Goal: Task Accomplishment & Management: Complete application form

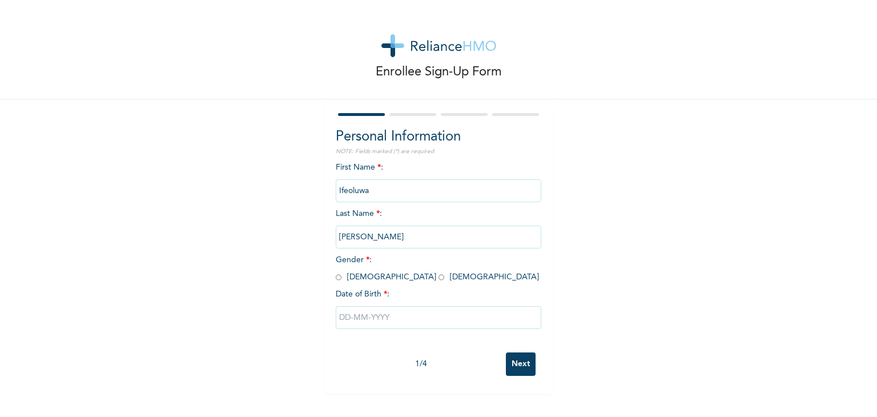
click at [438, 278] on input "radio" at bounding box center [441, 277] width 6 height 11
radio input "true"
click at [366, 313] on input "text" at bounding box center [439, 317] width 206 height 23
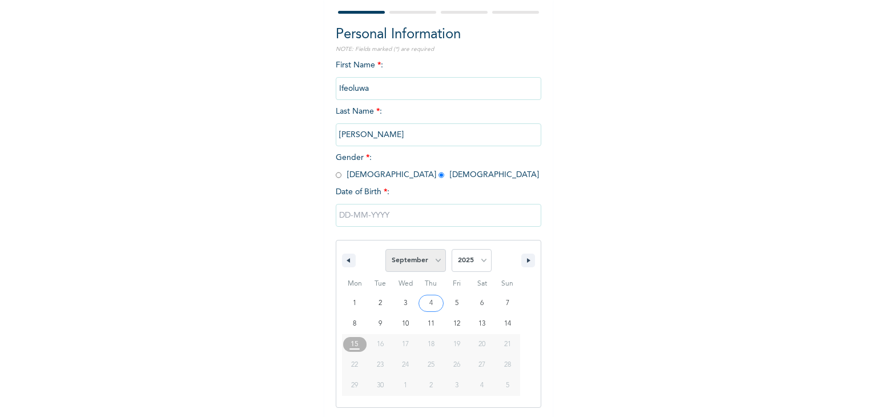
click at [427, 264] on select "January February March April May June July August September October November De…" at bounding box center [415, 260] width 61 height 23
select select "3"
click at [385, 249] on select "January February March April May June July August September October November De…" at bounding box center [415, 260] width 61 height 23
type input "[DATE]"
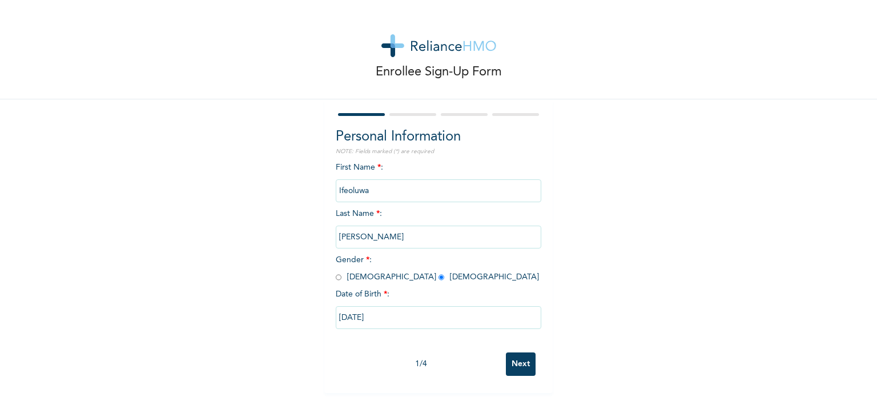
click at [452, 327] on input "[DATE]" at bounding box center [439, 317] width 206 height 23
select select "3"
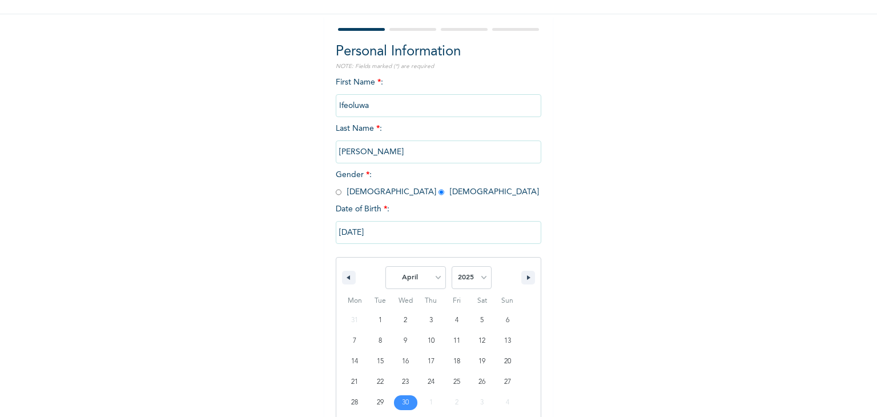
scroll to position [102, 0]
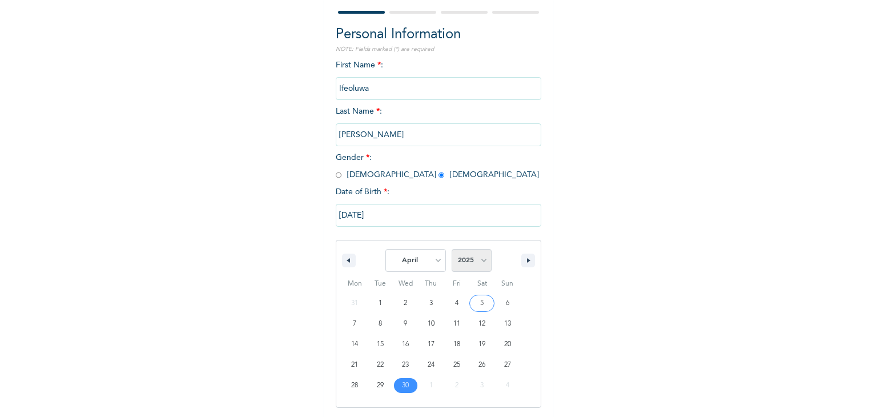
click at [478, 265] on select "2025 2024 2023 2022 2021 2020 2019 2018 2017 2016 2015 2014 2013 2012 2011 2010…" at bounding box center [472, 260] width 40 height 23
select select "1999"
click at [452, 249] on select "2025 2024 2023 2022 2021 2020 2019 2018 2017 2016 2015 2014 2013 2012 2011 2010…" at bounding box center [472, 260] width 40 height 23
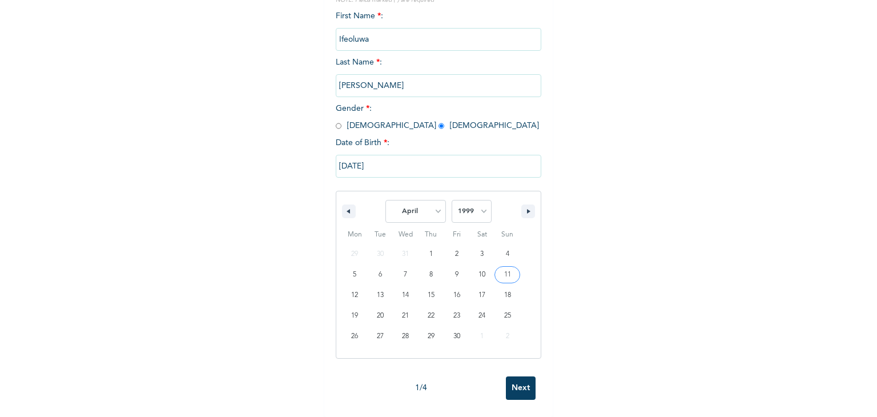
scroll to position [0, 0]
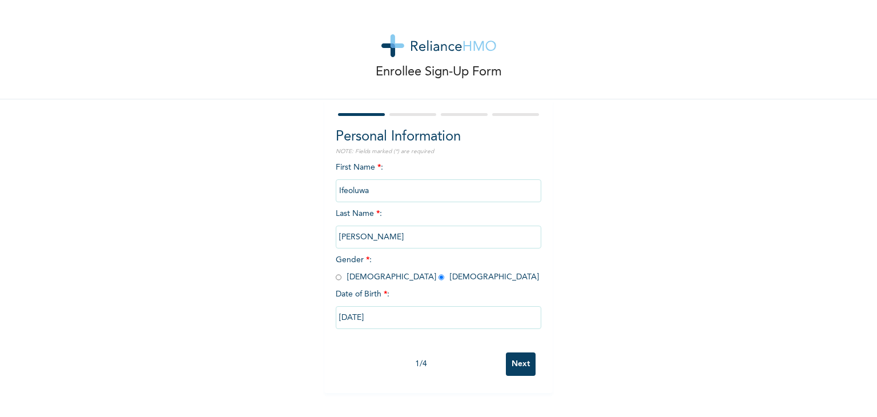
click at [511, 371] on input "Next" at bounding box center [521, 363] width 30 height 23
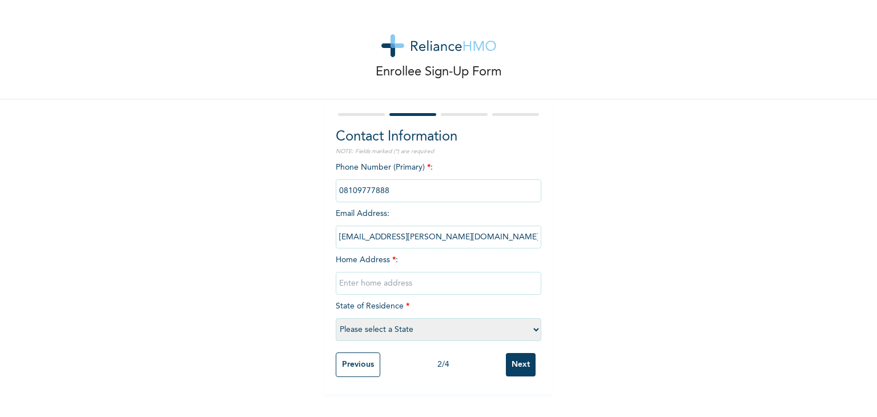
click at [395, 279] on input "text" at bounding box center [439, 283] width 206 height 23
type input "[STREET_ADDRESS][PERSON_NAME]"
click at [499, 330] on select "Please select a State [PERSON_NAME] (FCT) [PERSON_NAME] Ibom [GEOGRAPHIC_DATA] …" at bounding box center [439, 329] width 206 height 23
select select "25"
click at [336, 318] on select "Please select a State [PERSON_NAME] (FCT) [PERSON_NAME] Ibom [GEOGRAPHIC_DATA] …" at bounding box center [439, 329] width 206 height 23
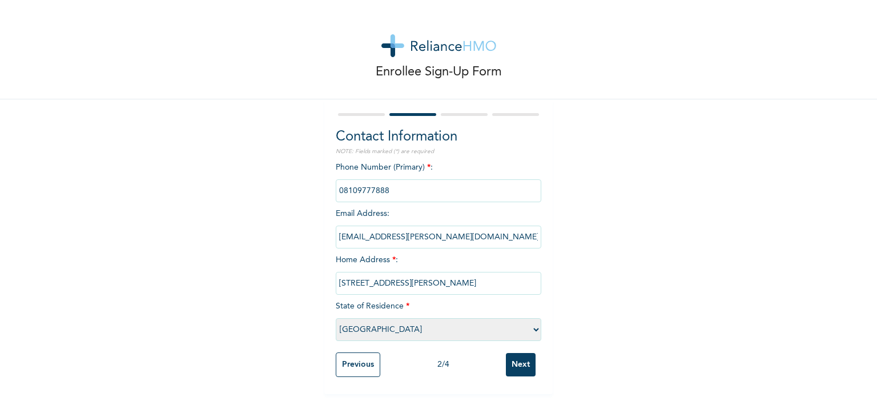
click at [510, 361] on input "Next" at bounding box center [521, 364] width 30 height 23
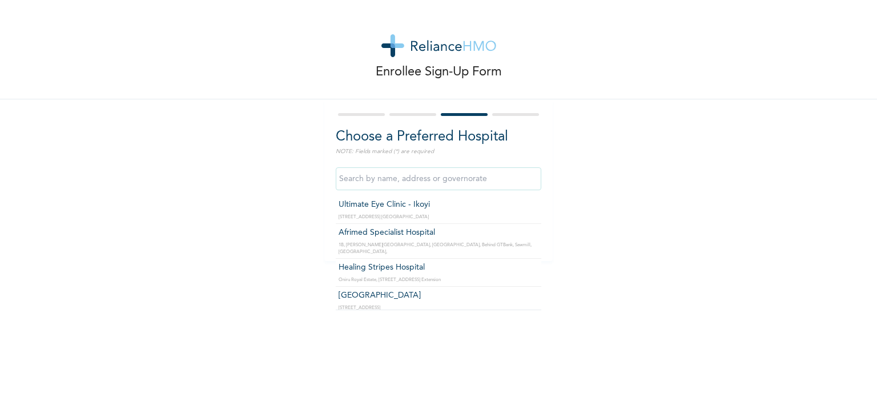
click at [464, 171] on input "text" at bounding box center [439, 178] width 206 height 23
click at [404, 180] on input "text" at bounding box center [439, 178] width 206 height 23
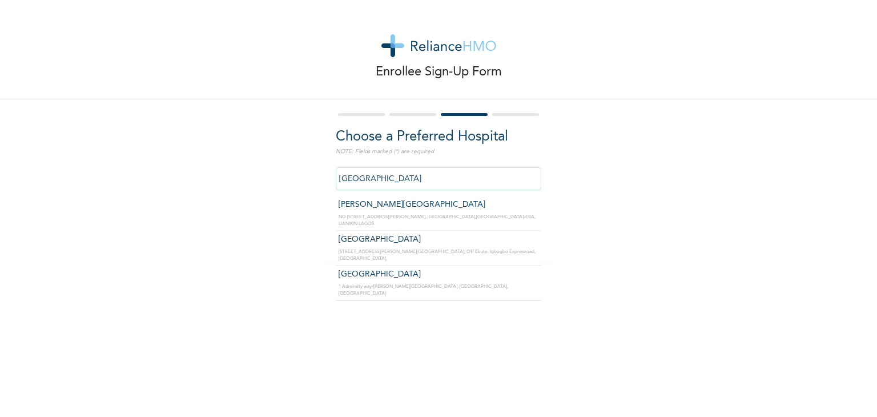
click at [465, 181] on input "[GEOGRAPHIC_DATA]" at bounding box center [439, 178] width 206 height 23
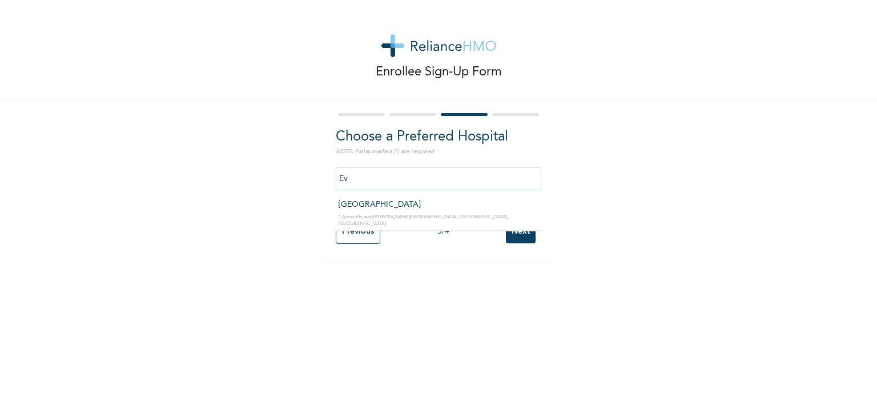
type input "E"
type input "b"
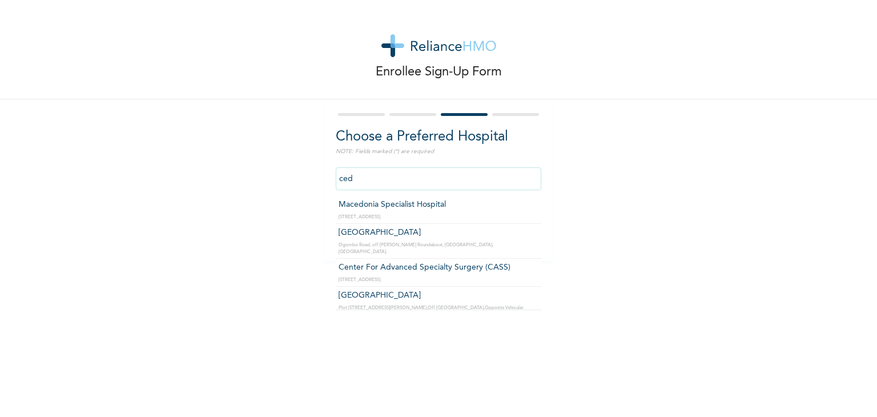
type input "[GEOGRAPHIC_DATA]"
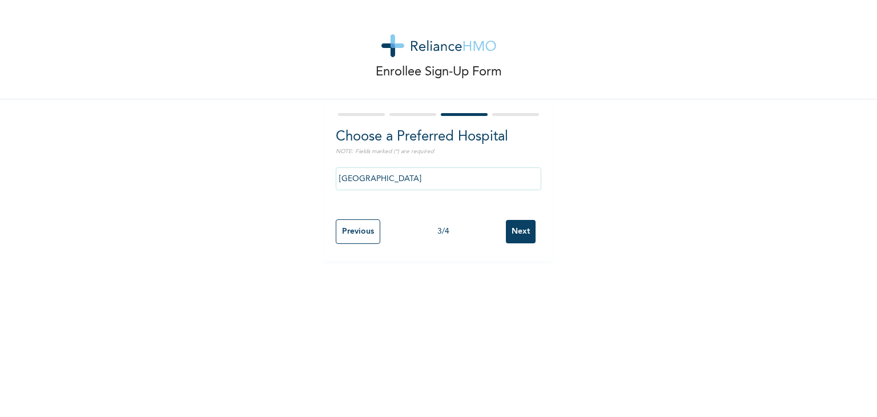
click at [507, 233] on input "Next" at bounding box center [521, 231] width 30 height 23
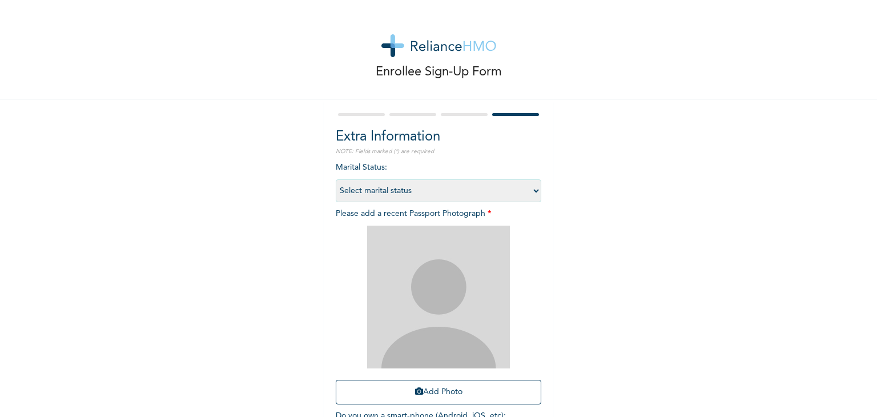
click at [500, 190] on select "Select marital status [DEMOGRAPHIC_DATA] Married [DEMOGRAPHIC_DATA] Widow/[DEMO…" at bounding box center [439, 190] width 206 height 23
select select "1"
click at [336, 179] on select "Select marital status [DEMOGRAPHIC_DATA] Married [DEMOGRAPHIC_DATA] Widow/[DEMO…" at bounding box center [439, 190] width 206 height 23
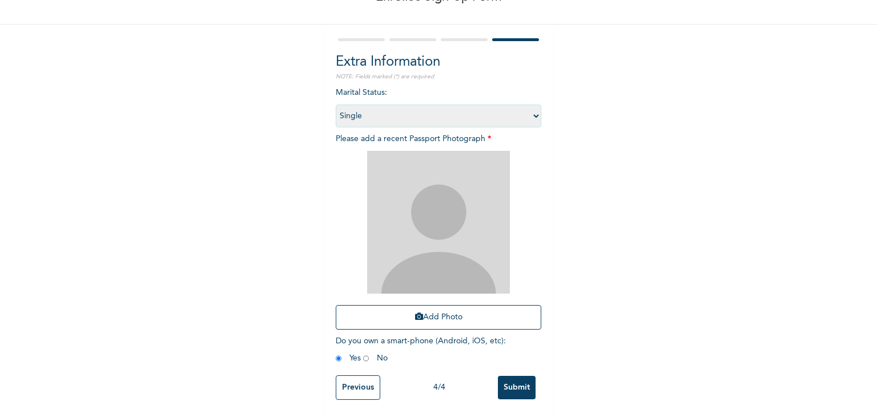
click at [350, 375] on input "Previous" at bounding box center [358, 387] width 45 height 25
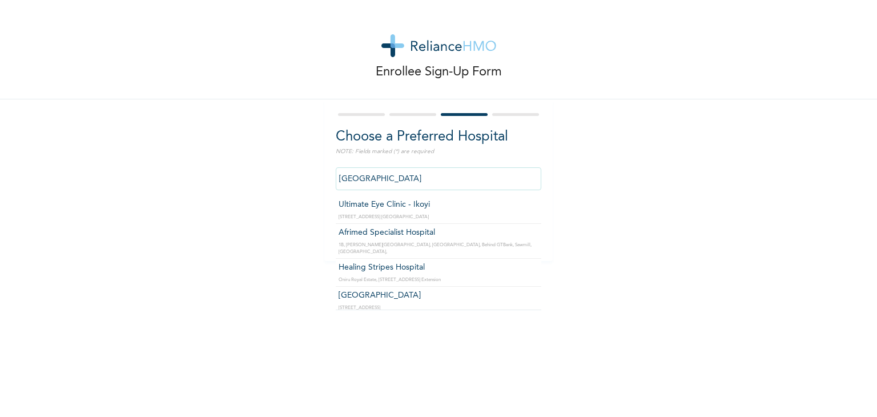
click at [426, 167] on input "[GEOGRAPHIC_DATA]" at bounding box center [439, 178] width 206 height 23
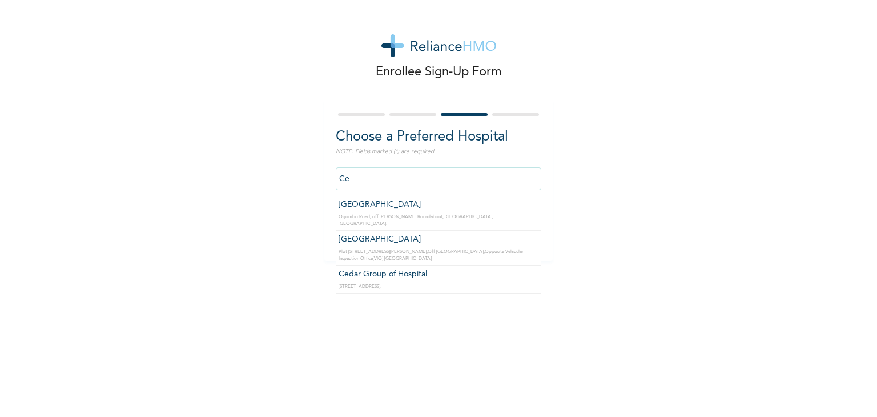
type input "C"
type input "i"
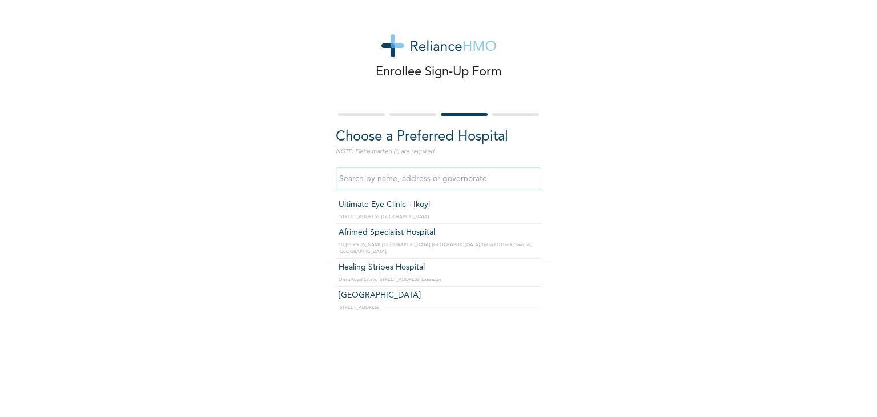
type input "B"
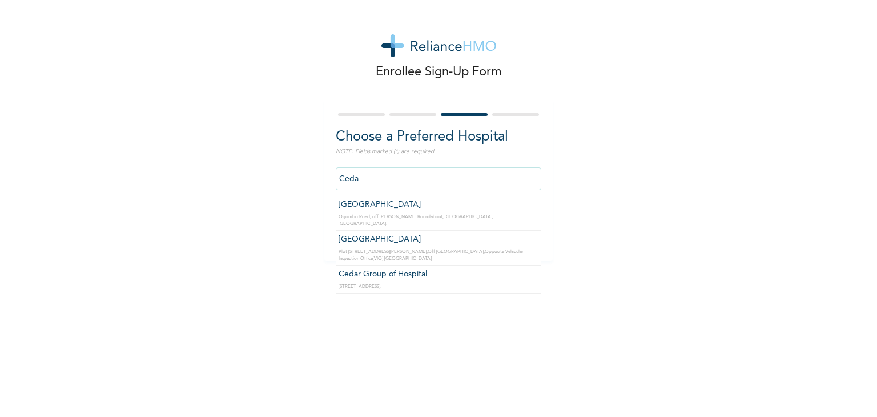
type input "[GEOGRAPHIC_DATA]"
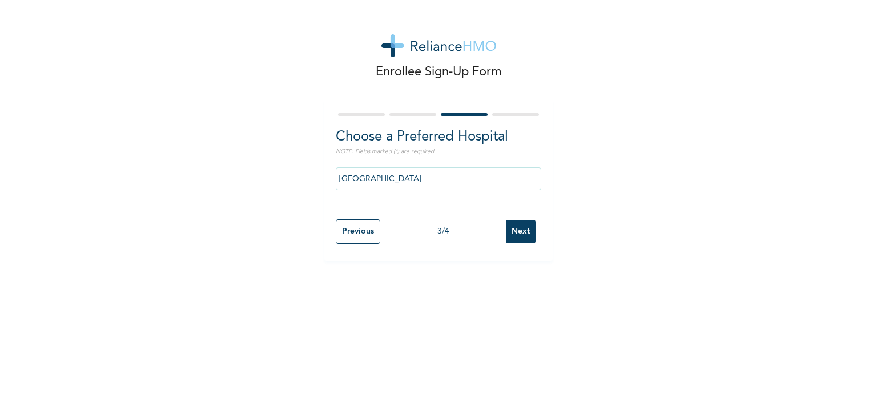
click at [521, 233] on input "Next" at bounding box center [521, 231] width 30 height 23
select select "1"
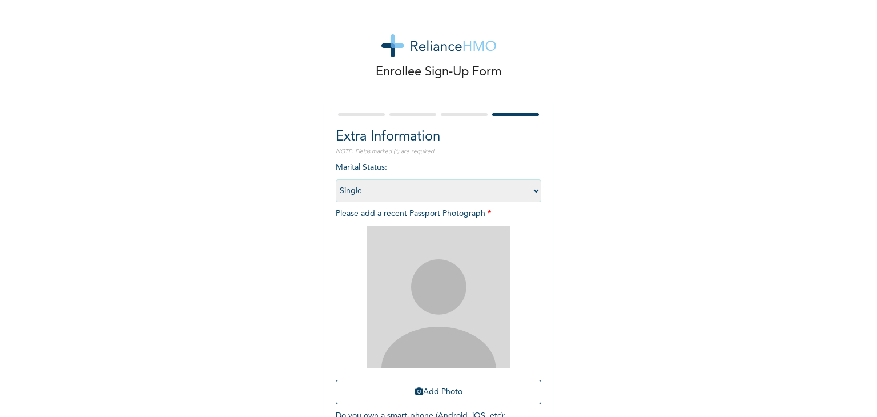
click at [469, 286] on img at bounding box center [438, 296] width 143 height 143
click at [432, 380] on button "Add Photo" at bounding box center [439, 392] width 206 height 25
click at [444, 393] on button "Add Photo" at bounding box center [439, 392] width 206 height 25
click at [419, 396] on button "Add Photo" at bounding box center [439, 392] width 206 height 25
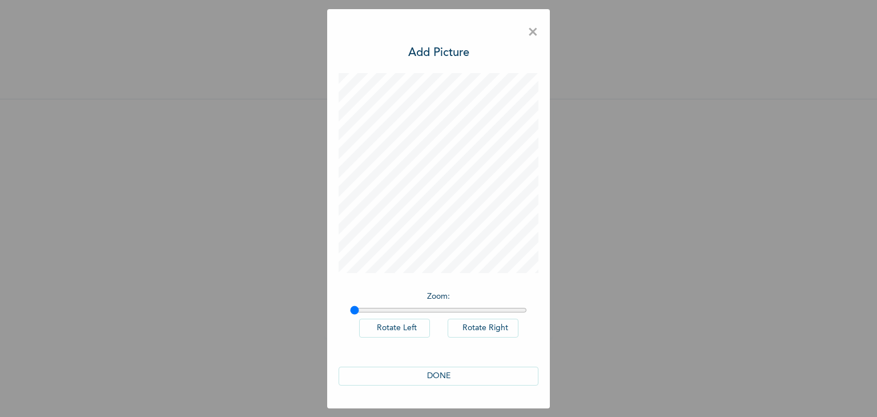
click at [444, 377] on button "DONE" at bounding box center [439, 375] width 200 height 19
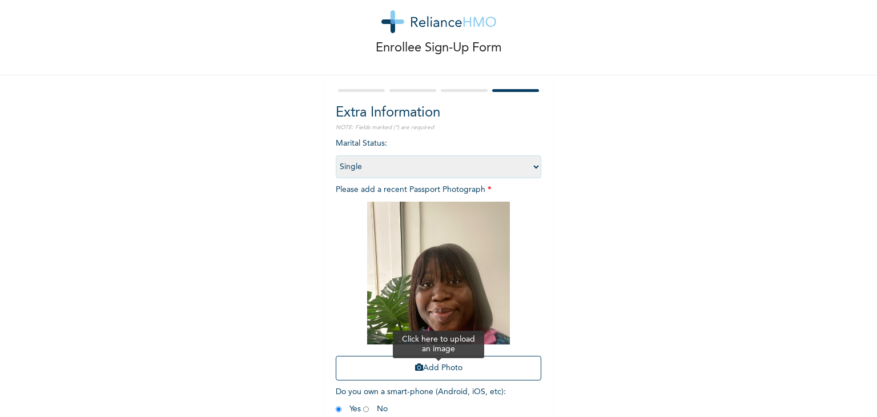
scroll to position [83, 0]
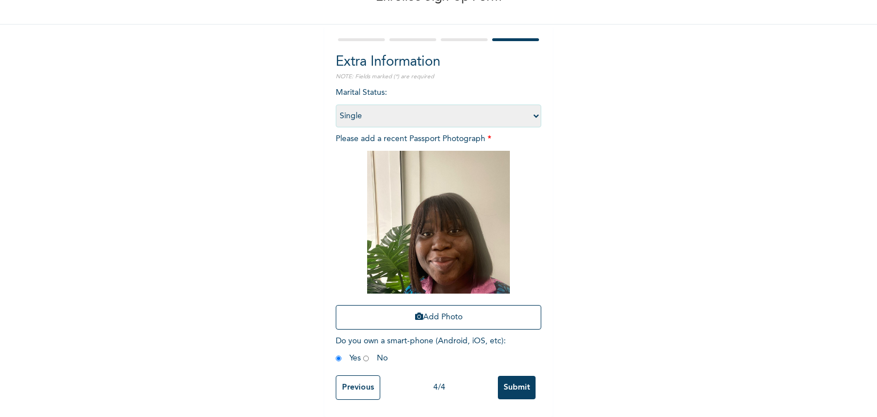
click at [498, 376] on input "Submit" at bounding box center [517, 387] width 38 height 23
